Goal: Communication & Community: Answer question/provide support

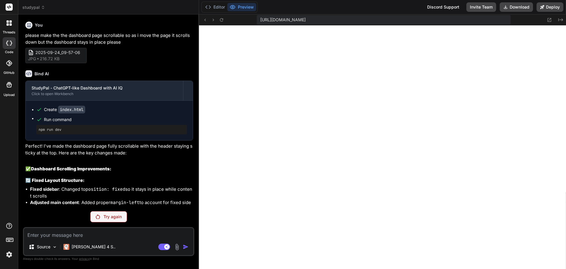
scroll to position [179, 0]
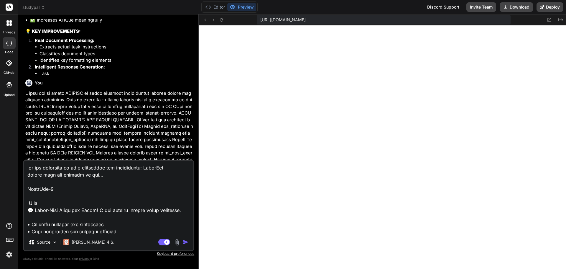
scroll to position [179, 0]
click at [103, 198] on textarea at bounding box center [109, 196] width 170 height 73
click at [144, 217] on textarea at bounding box center [109, 196] width 170 height 73
click at [551, 20] on icon at bounding box center [549, 19] width 5 height 5
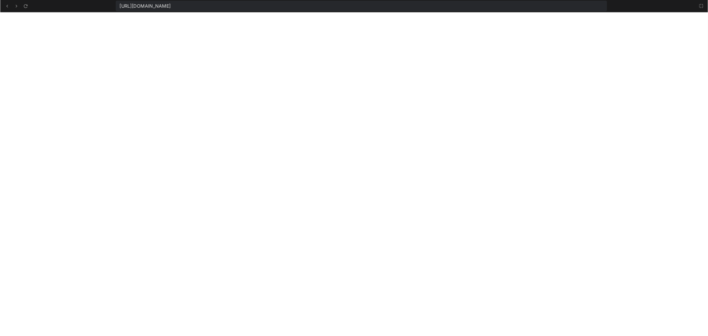
scroll to position [160, 0]
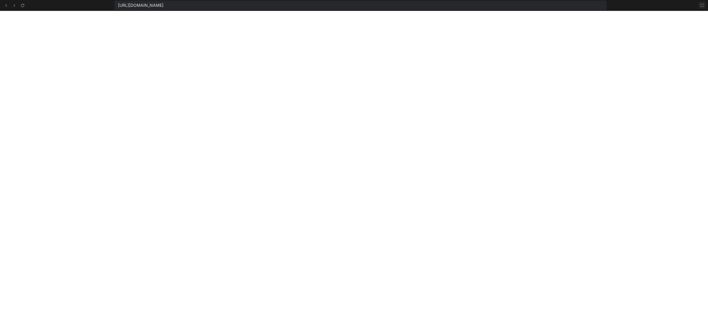
click at [566, 5] on icon at bounding box center [701, 5] width 5 height 5
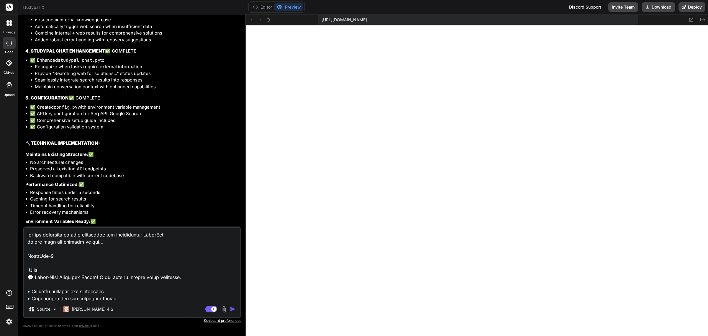
scroll to position [166, 0]
click at [86, 268] on textarea at bounding box center [132, 263] width 216 height 73
type textarea "x"
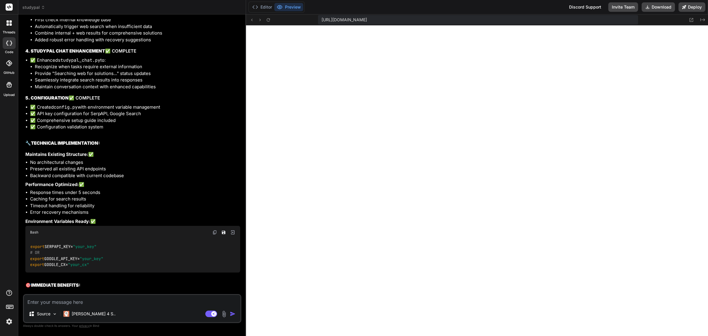
paste textarea "Looking at this conversation flow, I can see the core issue: StudyPal is analyz…"
type textarea "x"
type textarea "Looking at this conversation flow, I can see the core issue: StudyPal is analyz…"
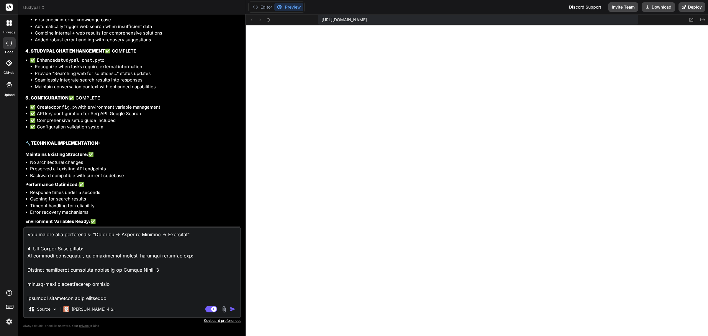
click at [89, 268] on textarea at bounding box center [132, 263] width 216 height 73
type textarea "x"
type textarea "Looking at this conversation flow, I can see the core issue: StudyPal is analyz…"
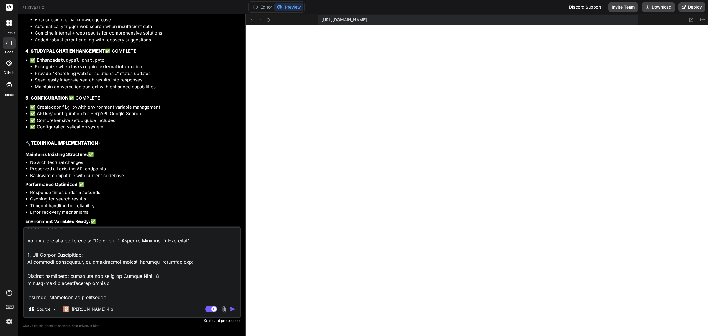
click at [50, 268] on textarea at bounding box center [132, 263] width 216 height 73
type textarea "x"
type textarea "Looking at this conversation flow, I can see the core issue: StudyPal is analyz…"
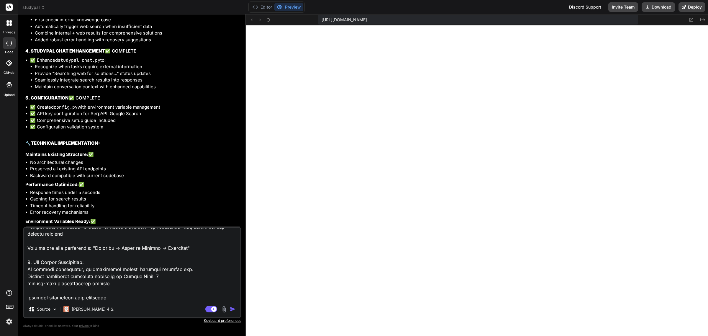
click at [42, 257] on textarea at bounding box center [132, 263] width 216 height 73
type textarea "x"
type textarea "Looking at this conversation flow, I can see the core issue: StudyPal is analyz…"
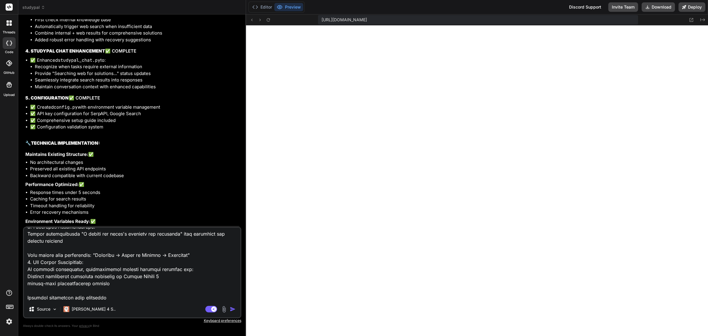
click at [41, 249] on textarea at bounding box center [132, 263] width 216 height 73
type textarea "x"
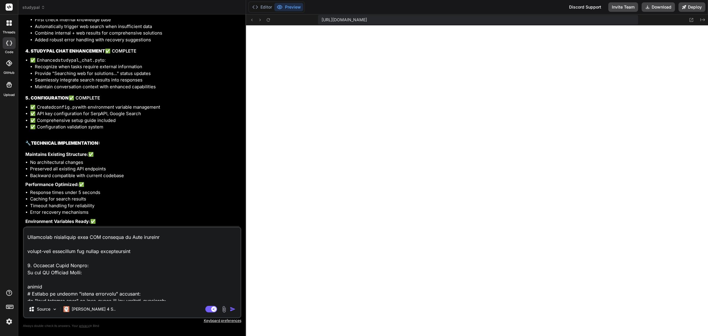
scroll to position [217, 0]
type textarea "Looking at this conversation flow, I can see the core issue: StudyPal is analyz…"
click at [235, 268] on img "button" at bounding box center [233, 309] width 6 height 6
type textarea "x"
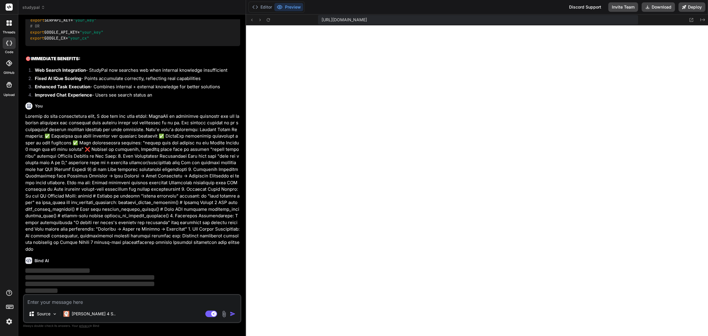
scroll to position [4069, 0]
type textarea "x"
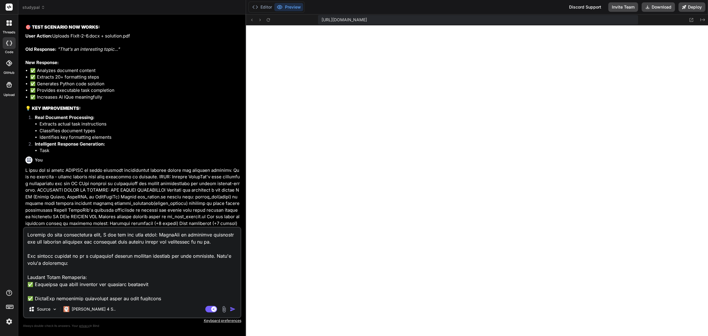
scroll to position [155, 0]
type textarea "x"
